Goal: Information Seeking & Learning: Understand process/instructions

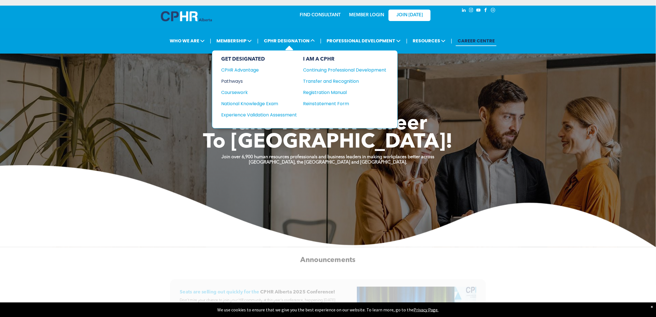
click at [245, 80] on div "Pathways" at bounding box center [255, 81] width 68 height 7
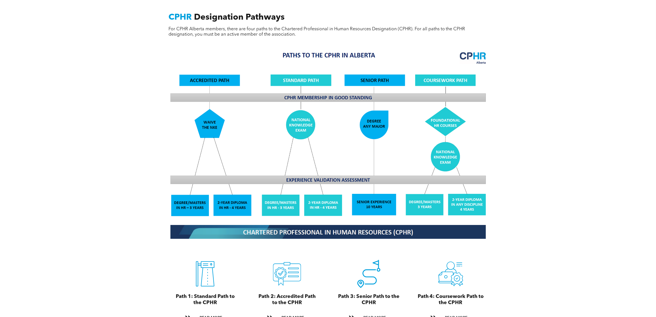
scroll to position [448, 0]
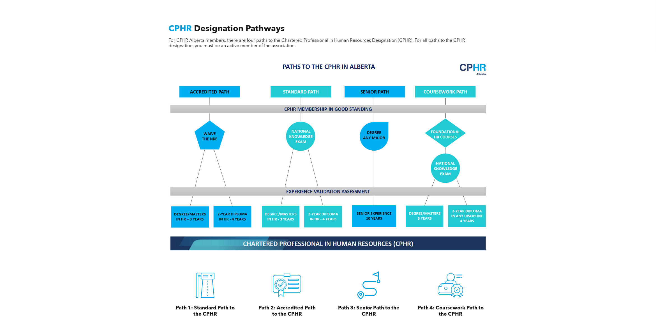
click at [281, 208] on img at bounding box center [328, 156] width 324 height 195
click at [294, 209] on img at bounding box center [328, 156] width 324 height 195
click at [337, 206] on img at bounding box center [328, 156] width 324 height 195
click at [278, 211] on img at bounding box center [328, 156] width 324 height 195
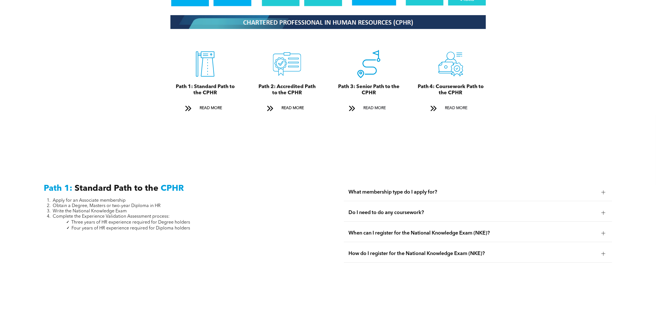
scroll to position [672, 0]
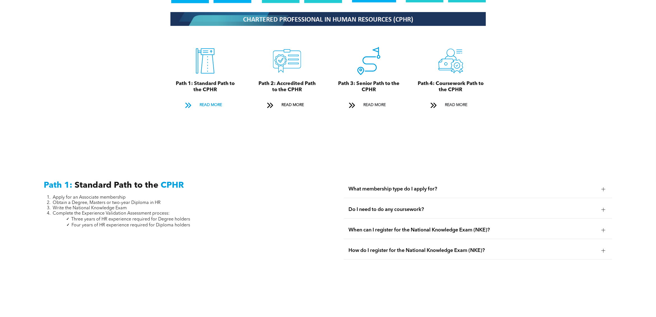
click at [213, 100] on span "READ MORE" at bounding box center [210, 105] width 26 height 10
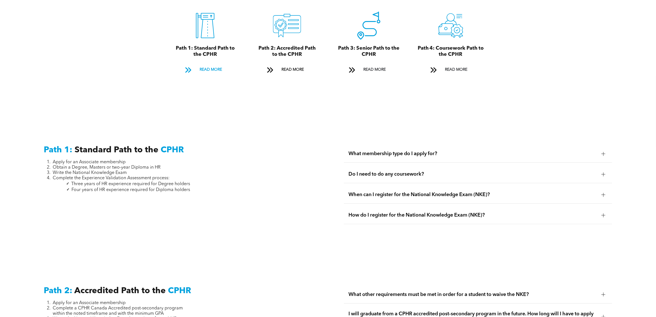
scroll to position [814, 0]
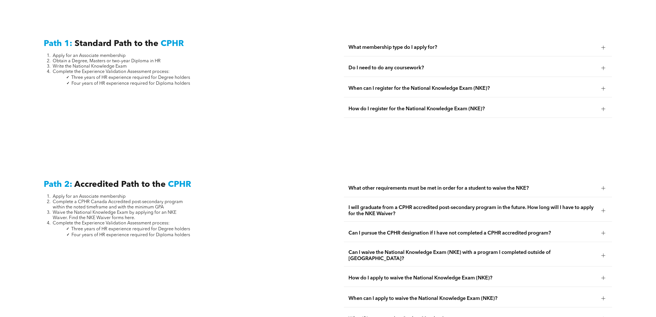
click at [599, 43] on div at bounding box center [603, 47] width 8 height 8
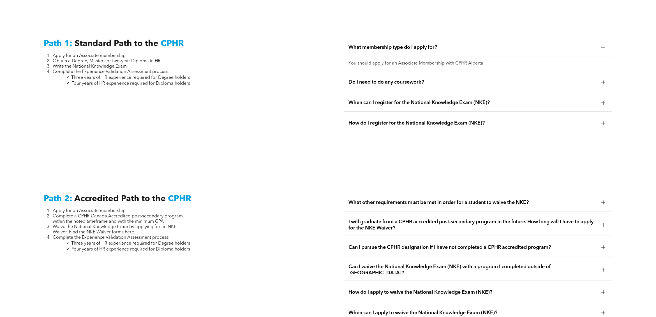
click at [601, 80] on div at bounding box center [603, 82] width 4 height 4
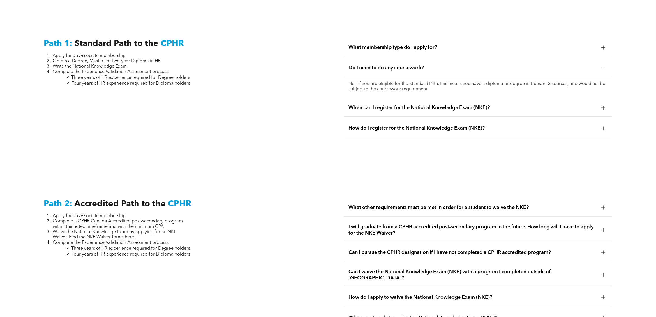
click at [606, 103] on div at bounding box center [603, 107] width 8 height 8
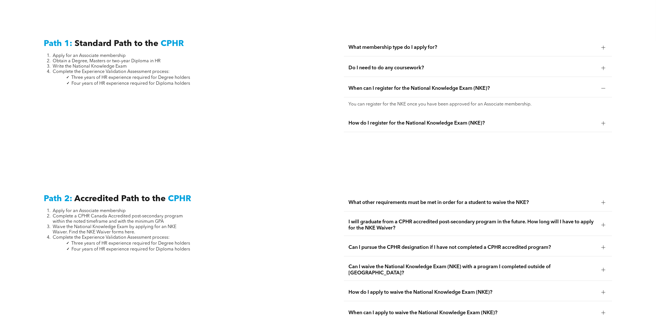
click at [606, 119] on div at bounding box center [603, 123] width 8 height 8
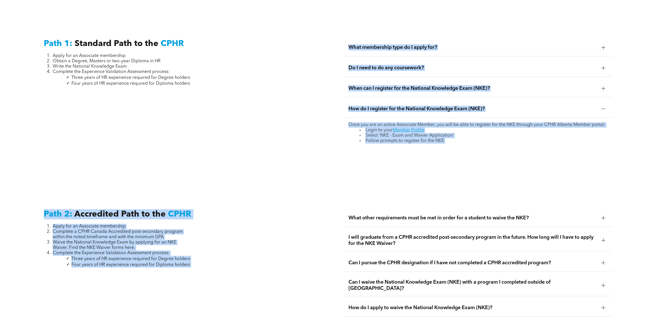
copy div "What membership type do I apply for? You should apply for an Associate Membersh…"
click at [0, 276] on html "Home WHO WE ARE ASSOCIATION About CPHR Board of Directors Team Chapter FCPHR GO…" at bounding box center [328, 232] width 656 height 2093
drag, startPoint x: 182, startPoint y: 107, endPoint x: 146, endPoint y: 44, distance: 72.8
click at [182, 107] on div "Path 1: Standard Path to the CPHR Apply for an Associate membership Obtain a De…" at bounding box center [177, 93] width 277 height 118
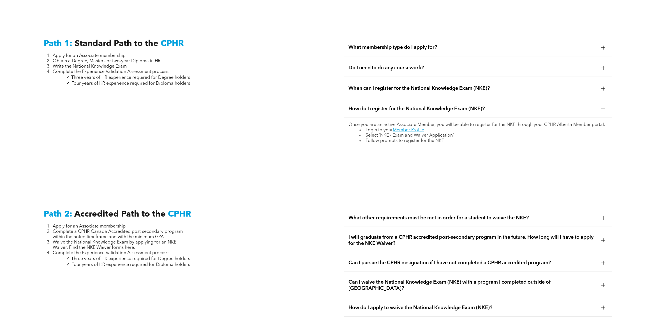
click at [601, 86] on div at bounding box center [603, 88] width 4 height 4
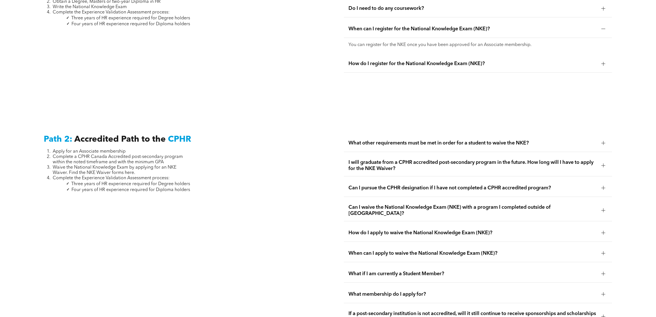
scroll to position [888, 0]
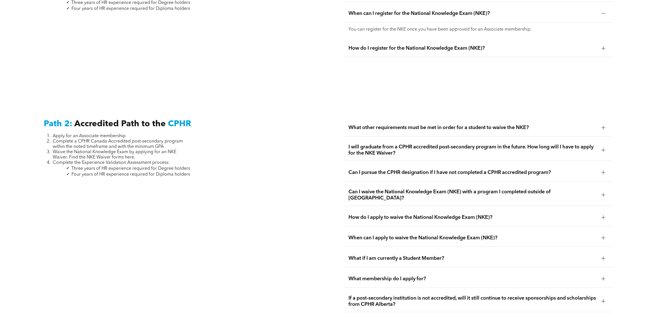
click at [604, 126] on div at bounding box center [603, 128] width 4 height 4
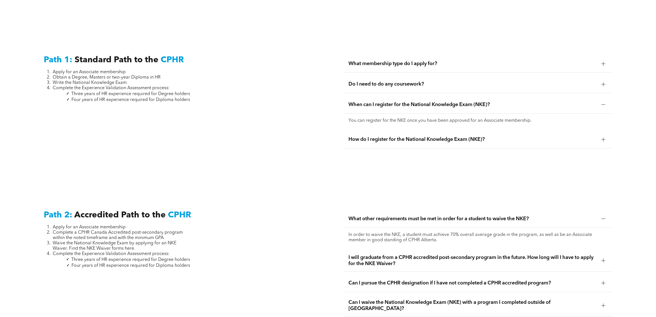
scroll to position [814, 0]
